Goal: Communication & Community: Answer question/provide support

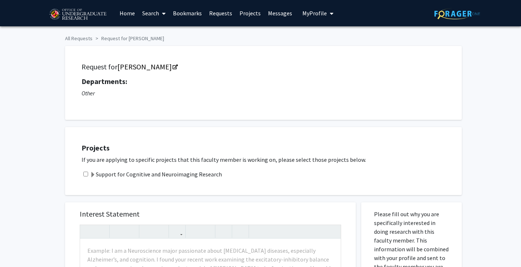
scroll to position [1, 0]
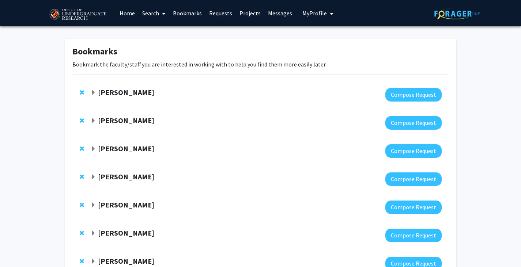
scroll to position [141, 0]
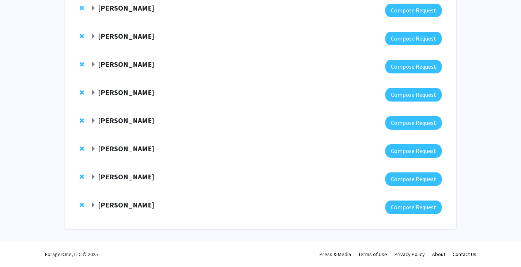
click at [127, 113] on div "[PERSON_NAME] Compose Request" at bounding box center [260, 123] width 377 height 28
click at [121, 120] on strong "[PERSON_NAME]" at bounding box center [126, 120] width 56 height 9
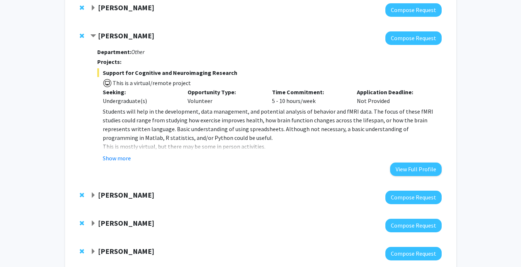
scroll to position [226, 0]
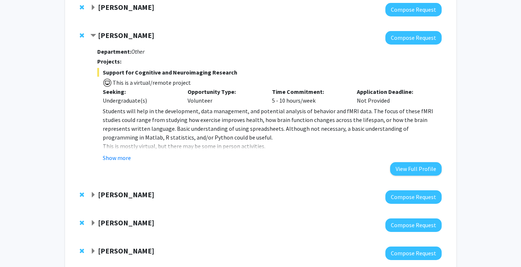
click at [114, 161] on button "Show more" at bounding box center [117, 158] width 28 height 9
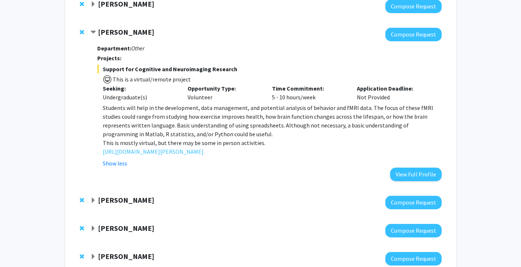
scroll to position [230, 0]
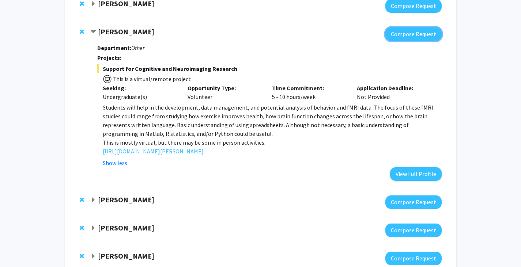
click at [404, 35] on button "Compose Request" at bounding box center [414, 34] width 56 height 14
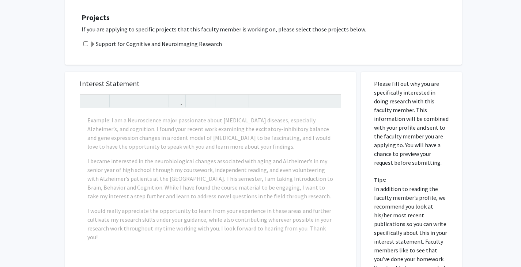
scroll to position [179, 0]
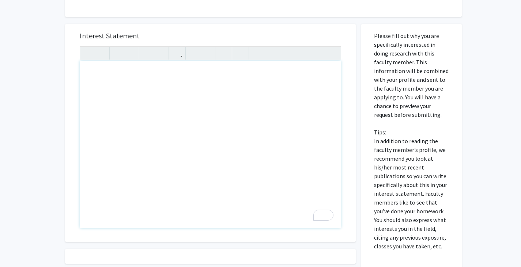
click at [167, 82] on div "To enrich screen reader interactions, please activate Accessibility in Grammarl…" at bounding box center [210, 145] width 261 height 168
paste div "To enrich screen reader interactions, please activate Accessibility in Grammarl…"
type textarea "<p>Dear Dr. Purcell, </p> <p>I am Katie Hall, a junior neuroscience and economi…"
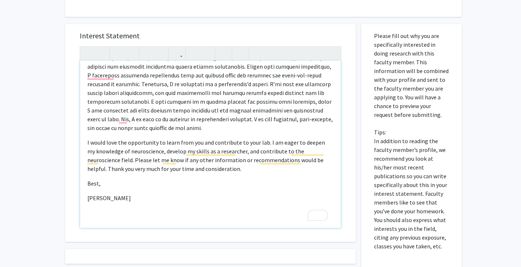
scroll to position [242, 0]
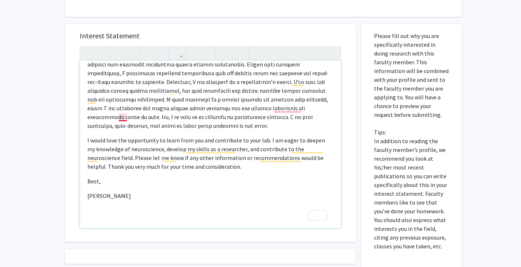
click at [124, 119] on p "To enrich screen reader interactions, please activate Accessibility in Grammarl…" at bounding box center [210, 73] width 246 height 114
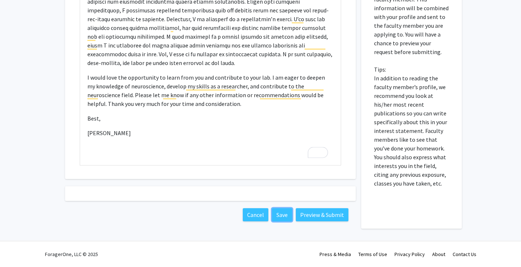
click at [279, 212] on button "Save" at bounding box center [282, 215] width 20 height 13
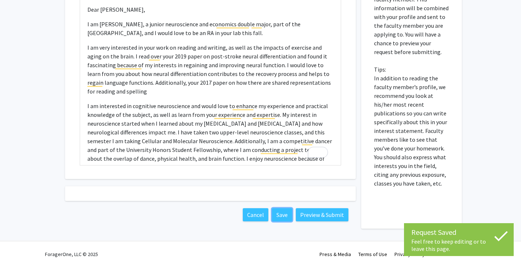
scroll to position [0, 0]
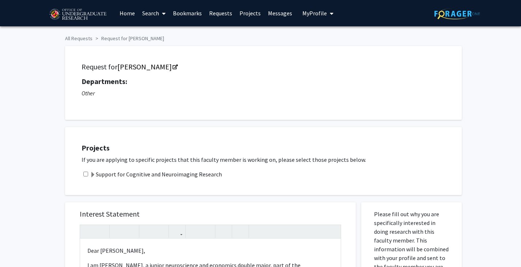
click at [86, 172] on input "checkbox" at bounding box center [85, 174] width 5 height 5
checkbox input "true"
click at [217, 14] on link "Requests" at bounding box center [221, 13] width 30 height 26
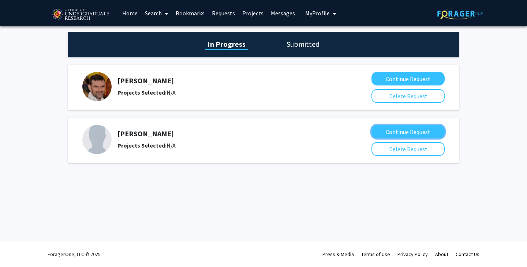
click at [397, 134] on button "Continue Request" at bounding box center [407, 132] width 73 height 14
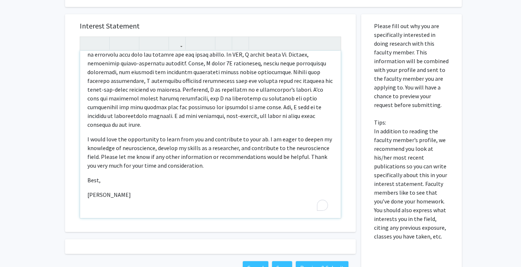
click at [249, 211] on div "Dear Dr. Dien, I am Katie Hall, a junior neuroscience and economics double majo…" at bounding box center [210, 135] width 261 height 168
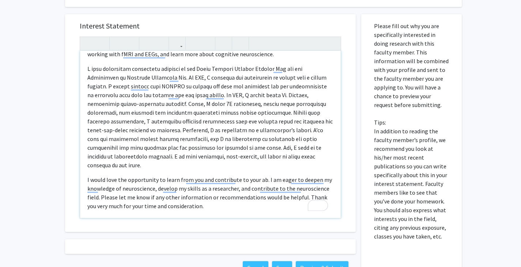
click at [263, 176] on p "I would love the opportunity to learn from you and contribute to your ab. I am …" at bounding box center [210, 193] width 246 height 35
click at [258, 176] on p "I would love the opportunity to learn from you and contribute to your ab. I am …" at bounding box center [210, 193] width 246 height 35
type textarea "<p>Dear Dr. Dien, </p> <p>I am Katie Hall, a junior neuroscience and economics …"
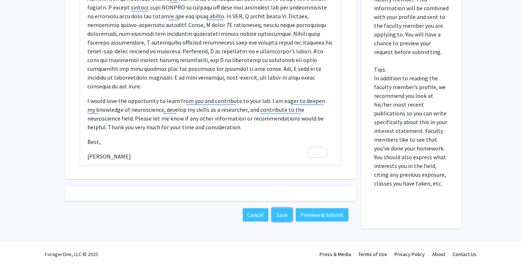
click at [282, 212] on button "Save" at bounding box center [282, 215] width 20 height 13
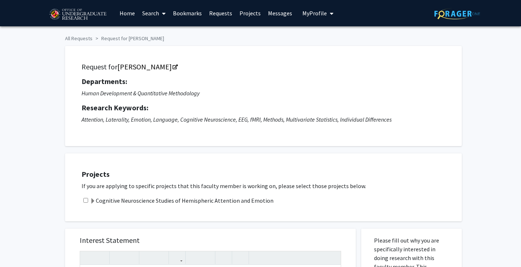
click at [215, 11] on link "Requests" at bounding box center [221, 13] width 30 height 26
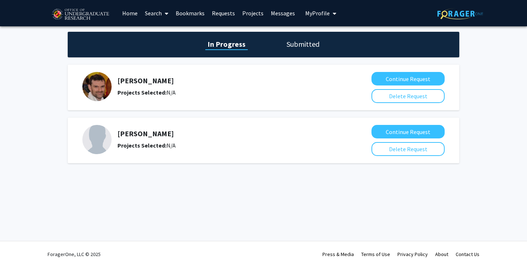
click at [192, 12] on link "Bookmarks" at bounding box center [190, 13] width 36 height 26
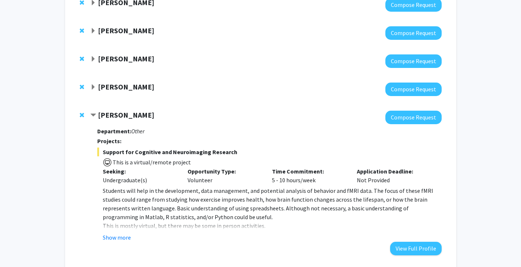
click at [113, 118] on strong "Jeremy Purcell" at bounding box center [126, 114] width 56 height 9
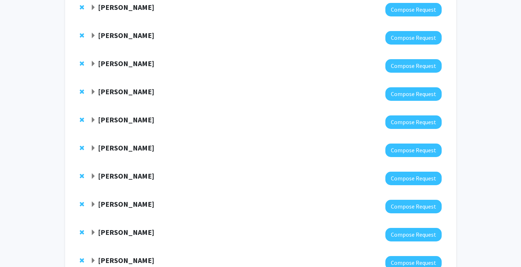
click at [114, 65] on strong "Peter Murrell" at bounding box center [126, 63] width 56 height 9
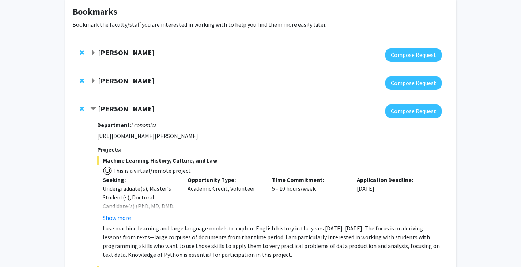
click at [117, 80] on strong "Amy Billing" at bounding box center [126, 80] width 56 height 9
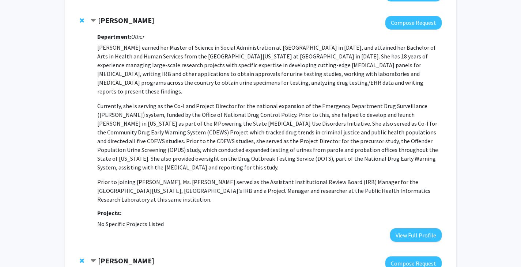
scroll to position [45, 0]
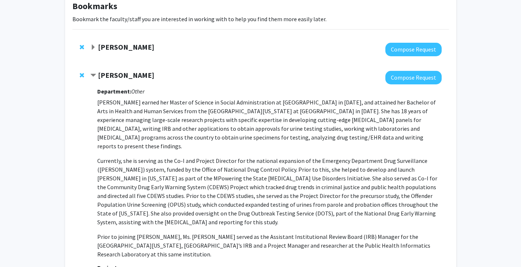
click at [123, 47] on strong "Leah Dodson" at bounding box center [126, 46] width 56 height 9
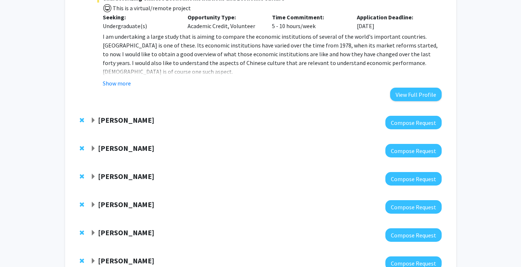
scroll to position [755, 0]
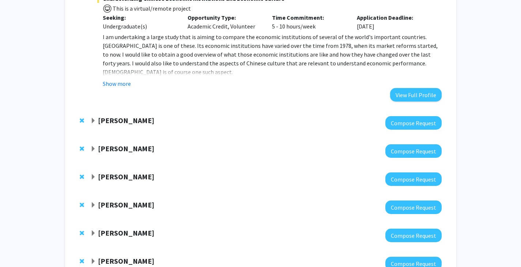
click at [121, 144] on strong "Daniel Serrano" at bounding box center [126, 148] width 56 height 9
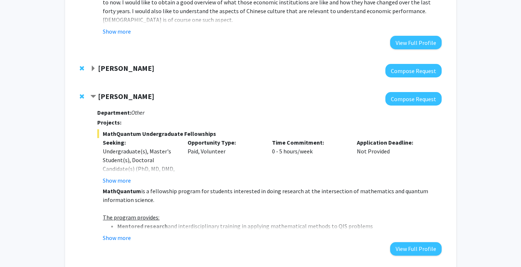
scroll to position [963, 0]
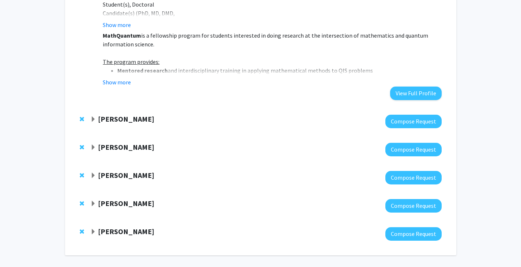
click at [119, 114] on strong "[PERSON_NAME]" at bounding box center [126, 118] width 56 height 9
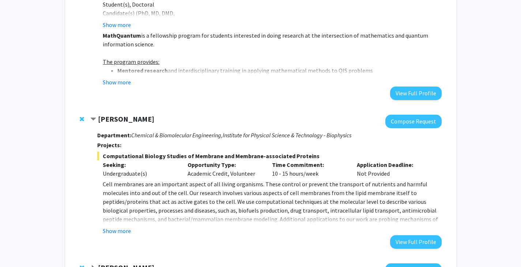
click at [117, 227] on button "Show more" at bounding box center [117, 231] width 28 height 9
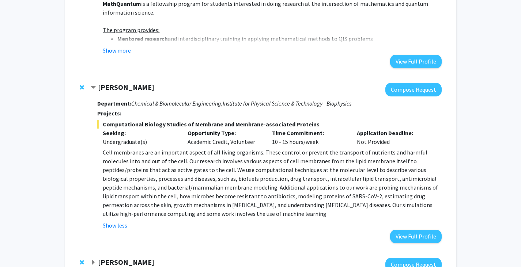
scroll to position [995, 0]
click at [416, 83] on button "Compose Request" at bounding box center [414, 90] width 56 height 14
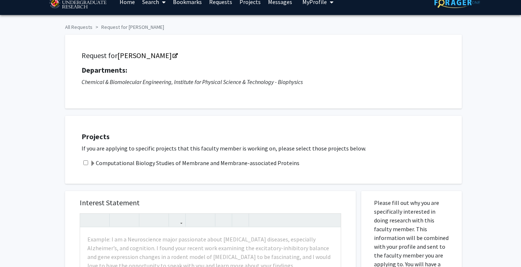
scroll to position [9, 0]
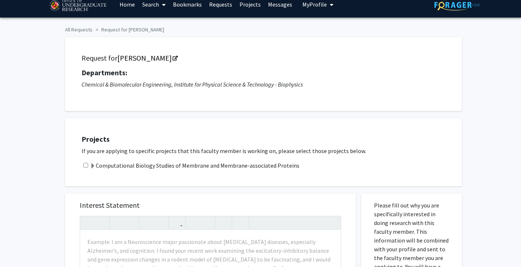
click at [151, 58] on link "[PERSON_NAME]" at bounding box center [147, 57] width 60 height 9
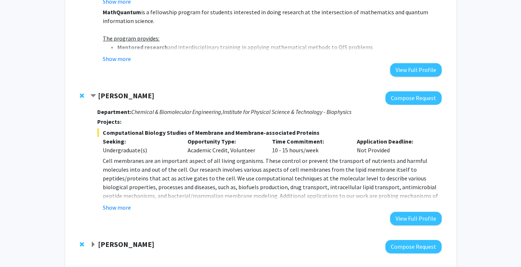
scroll to position [1084, 0]
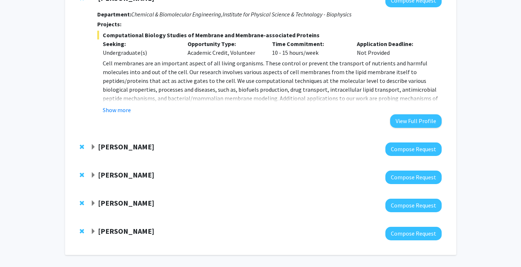
click at [142, 192] on div "Yasmeen Faroqi-Shah Compose Request" at bounding box center [260, 206] width 377 height 28
click at [143, 199] on strong "Yasmeen Faroqi-Shah" at bounding box center [126, 203] width 56 height 9
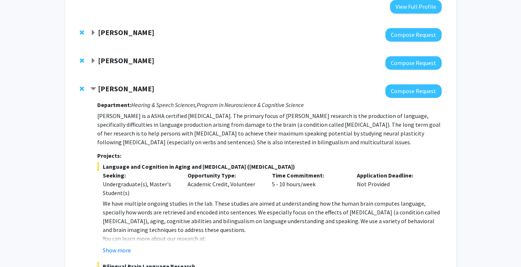
scroll to position [1199, 0]
click at [110, 246] on button "Show more" at bounding box center [117, 250] width 28 height 9
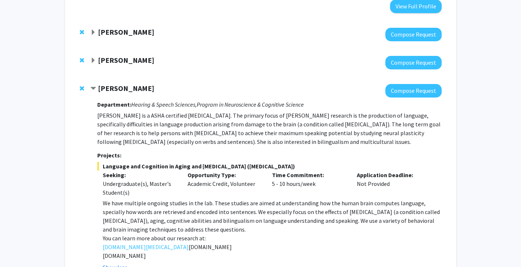
click at [113, 199] on p "We have multiple ongoing studies in the lab. These studies are aimed at underst…" at bounding box center [272, 216] width 339 height 35
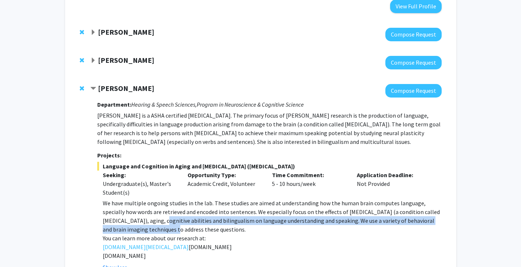
drag, startPoint x: 143, startPoint y: 199, endPoint x: 157, endPoint y: 199, distance: 13.9
click at [157, 199] on p "We have multiple ongoing studies in the lab. These studies are aimed at underst…" at bounding box center [272, 216] width 339 height 35
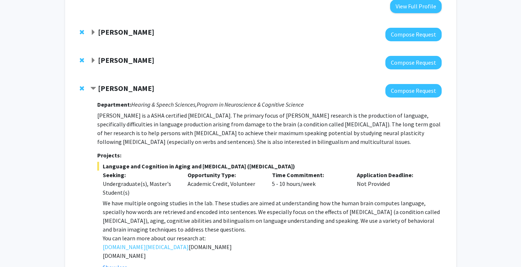
click at [191, 203] on p "We have multiple ongoing studies in the lab. These studies are aimed at underst…" at bounding box center [272, 216] width 339 height 35
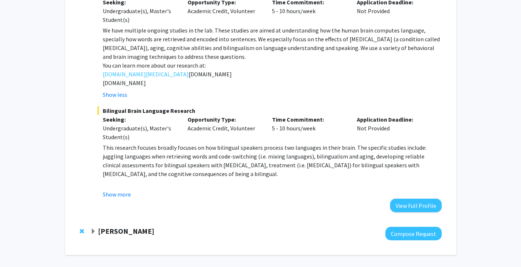
scroll to position [1371, 0]
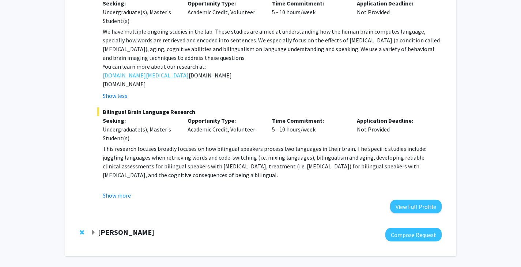
click at [127, 228] on strong "Hilary Bierman" at bounding box center [126, 232] width 56 height 9
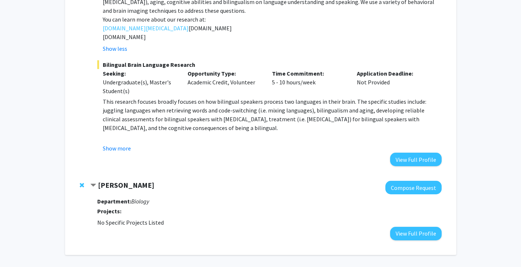
scroll to position [1228, 0]
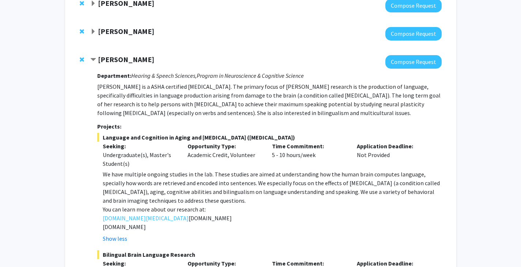
drag, startPoint x: 174, startPoint y: 35, endPoint x: 96, endPoint y: 34, distance: 77.6
click at [96, 55] on div "Yasmeen Faroqi-Shah" at bounding box center [169, 59] width 158 height 9
copy strong "Yasmeen Faroqi-Shah"
click at [187, 82] on p "Dr. Yasmeen Faroqi-Shah is a ASHA certified speech-language pathologist. The pr…" at bounding box center [269, 99] width 344 height 35
click at [408, 55] on button "Compose Request" at bounding box center [414, 62] width 56 height 14
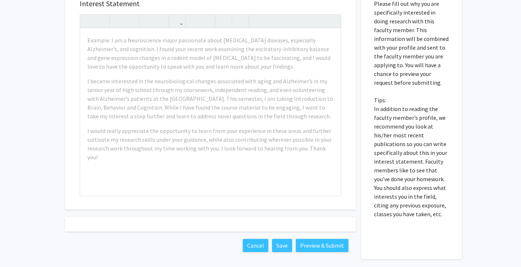
scroll to position [382, 0]
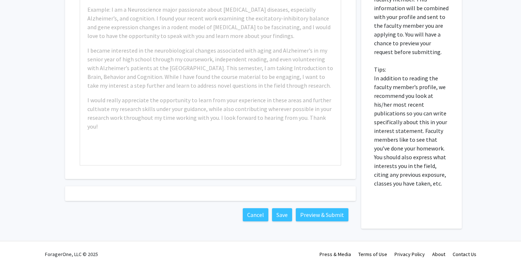
click at [164, 192] on div at bounding box center [210, 194] width 291 height 15
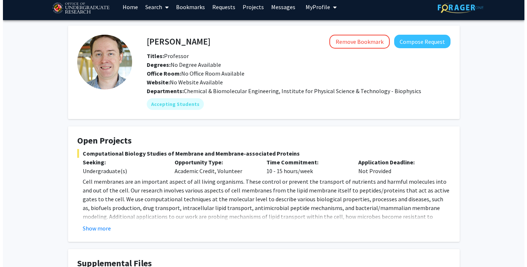
scroll to position [88, 0]
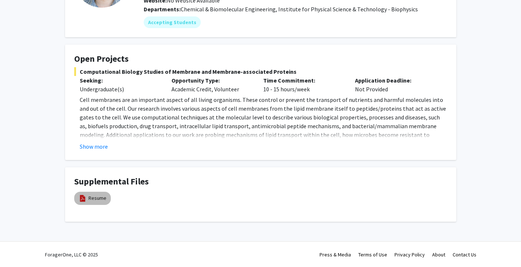
click at [91, 200] on link "Resume" at bounding box center [98, 199] width 18 height 8
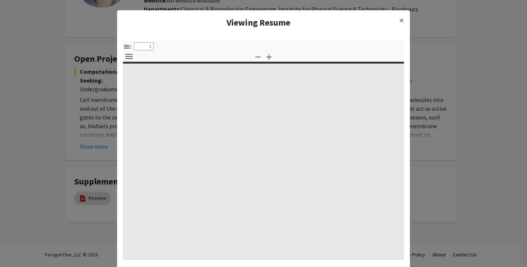
select select "custom"
type input "0"
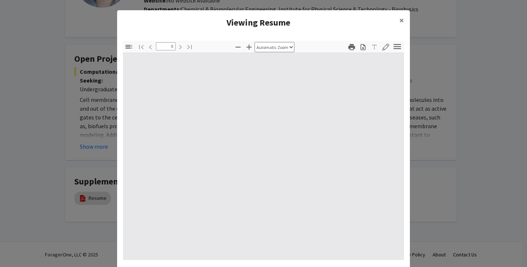
select select "custom"
type input "1"
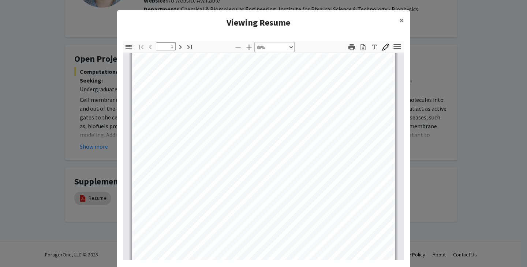
scroll to position [45, 0]
select select "custom"
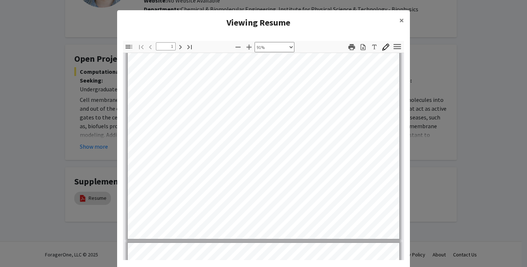
scroll to position [220, 3]
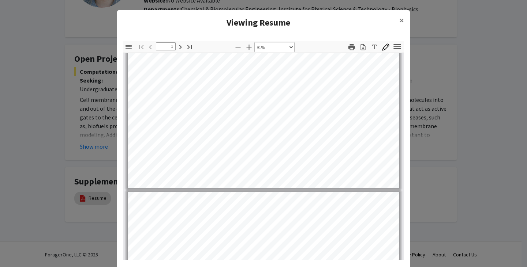
type input "2"
select select "custom"
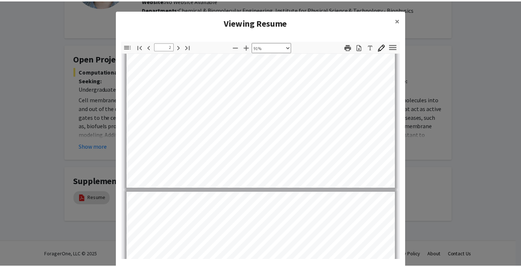
scroll to position [462, 3]
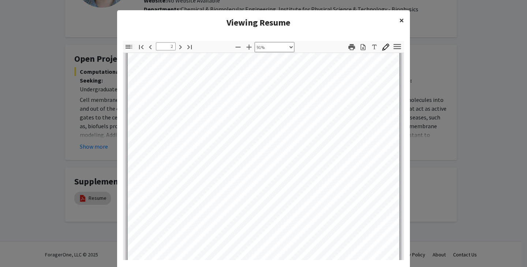
click at [403, 14] on button "×" at bounding box center [401, 20] width 16 height 20
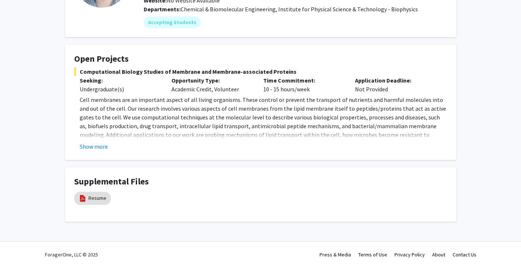
click at [97, 144] on button "Show more" at bounding box center [94, 146] width 28 height 9
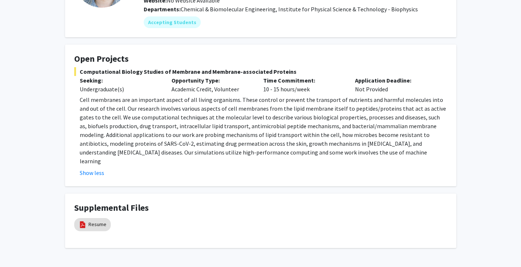
click at [173, 112] on p "Cell membranes are an important aspect of all living organisms. These control o…" at bounding box center [264, 130] width 368 height 70
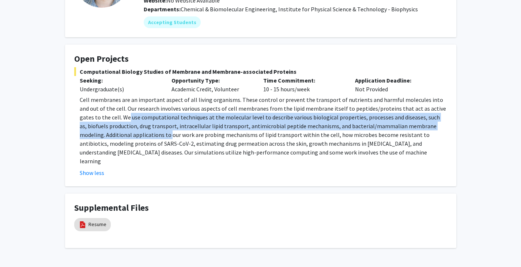
drag, startPoint x: 97, startPoint y: 119, endPoint x: 144, endPoint y: 132, distance: 49.2
click at [144, 132] on p "Cell membranes are an important aspect of all living organisms. These control o…" at bounding box center [264, 130] width 368 height 70
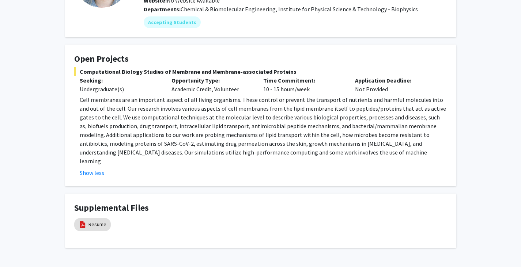
click at [162, 131] on p "Cell membranes are an important aspect of all living organisms. These control o…" at bounding box center [264, 130] width 368 height 70
click at [80, 136] on p "Cell membranes are an important aspect of all living organisms. These control o…" at bounding box center [264, 130] width 368 height 70
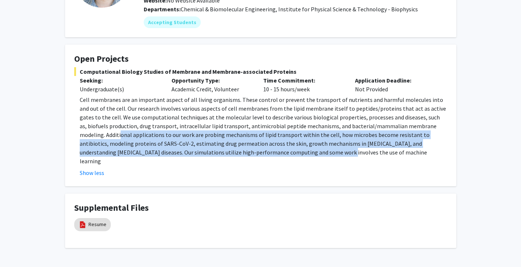
drag, startPoint x: 101, startPoint y: 139, endPoint x: 256, endPoint y: 155, distance: 155.9
click at [256, 155] on p "Cell membranes are an important aspect of all living organisms. These control o…" at bounding box center [264, 130] width 368 height 70
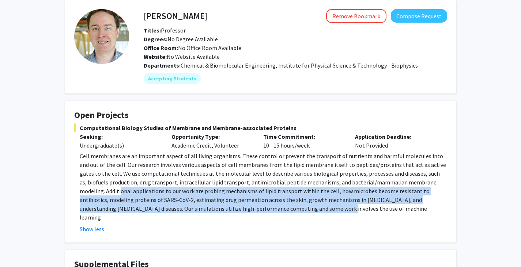
scroll to position [31, 0]
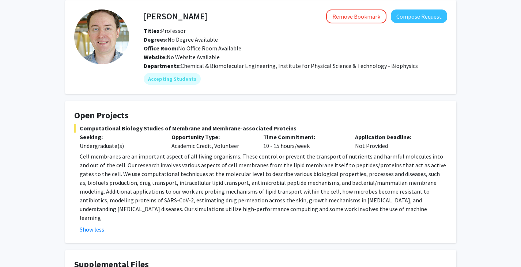
click at [322, 111] on h4 "Open Projects" at bounding box center [260, 115] width 373 height 11
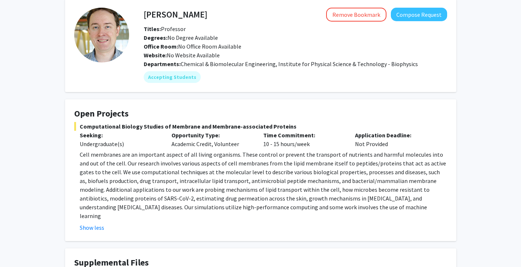
scroll to position [37, 0]
